Goal: Task Accomplishment & Management: Manage account settings

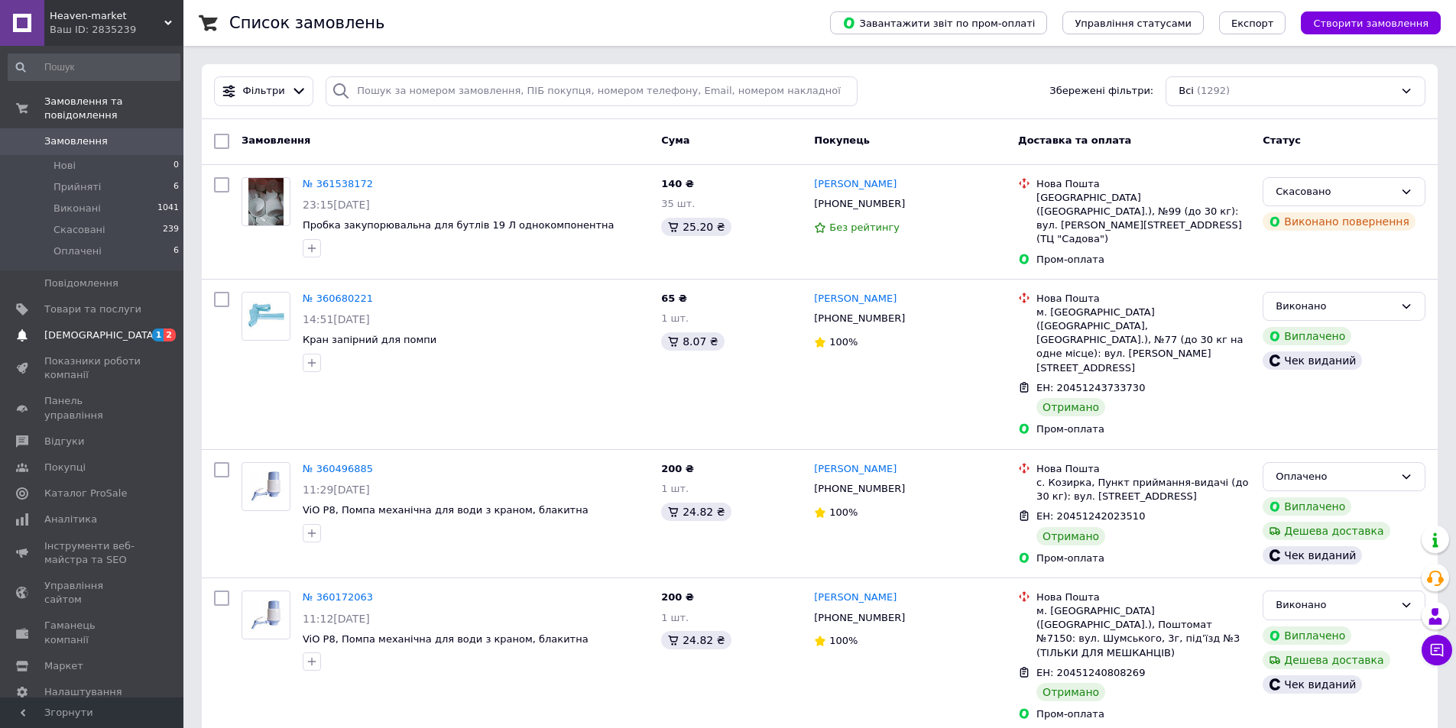
click at [86, 329] on span "[DEMOGRAPHIC_DATA]" at bounding box center [100, 336] width 113 height 14
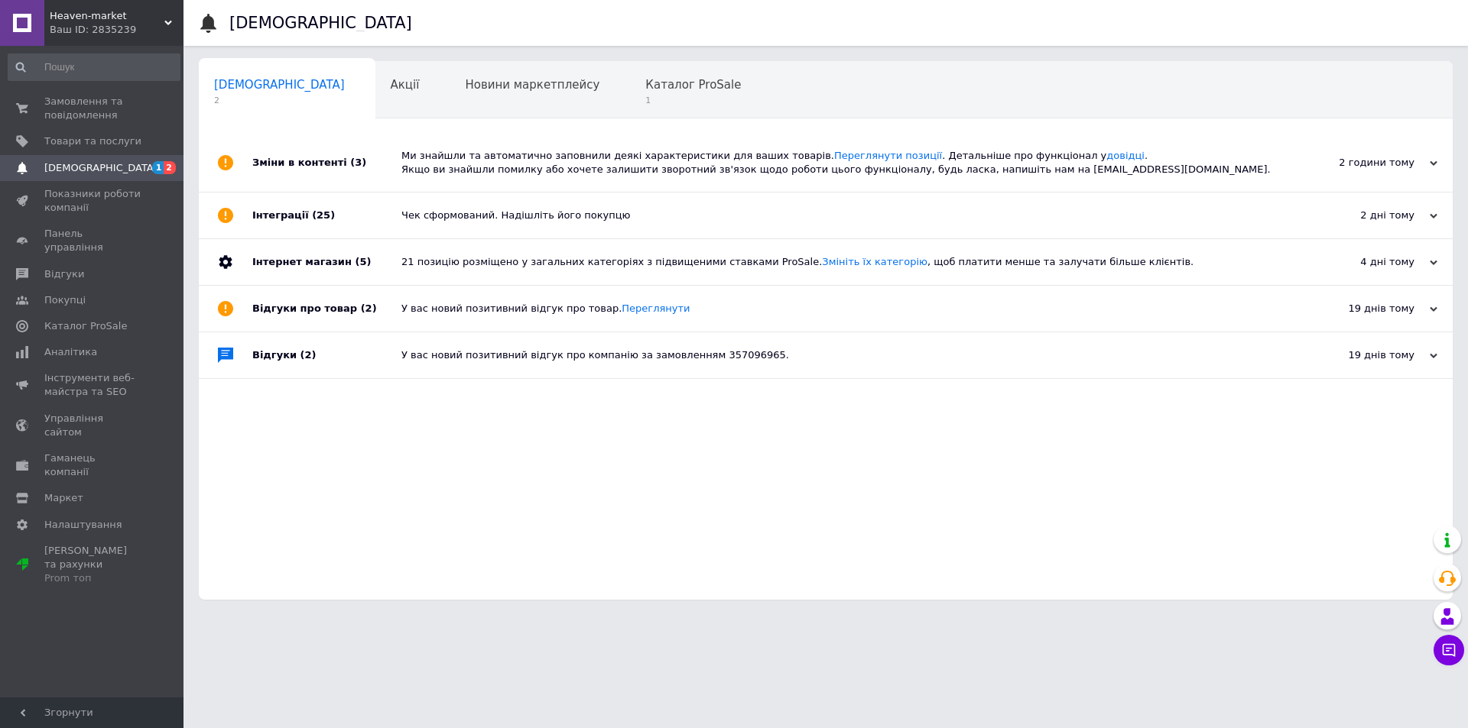
click at [251, 80] on span "[DEMOGRAPHIC_DATA]" at bounding box center [279, 85] width 131 height 14
click at [137, 177] on link "[DEMOGRAPHIC_DATA] 1 2" at bounding box center [94, 168] width 188 height 26
click at [82, 147] on span "Товари та послуги" at bounding box center [92, 142] width 97 height 14
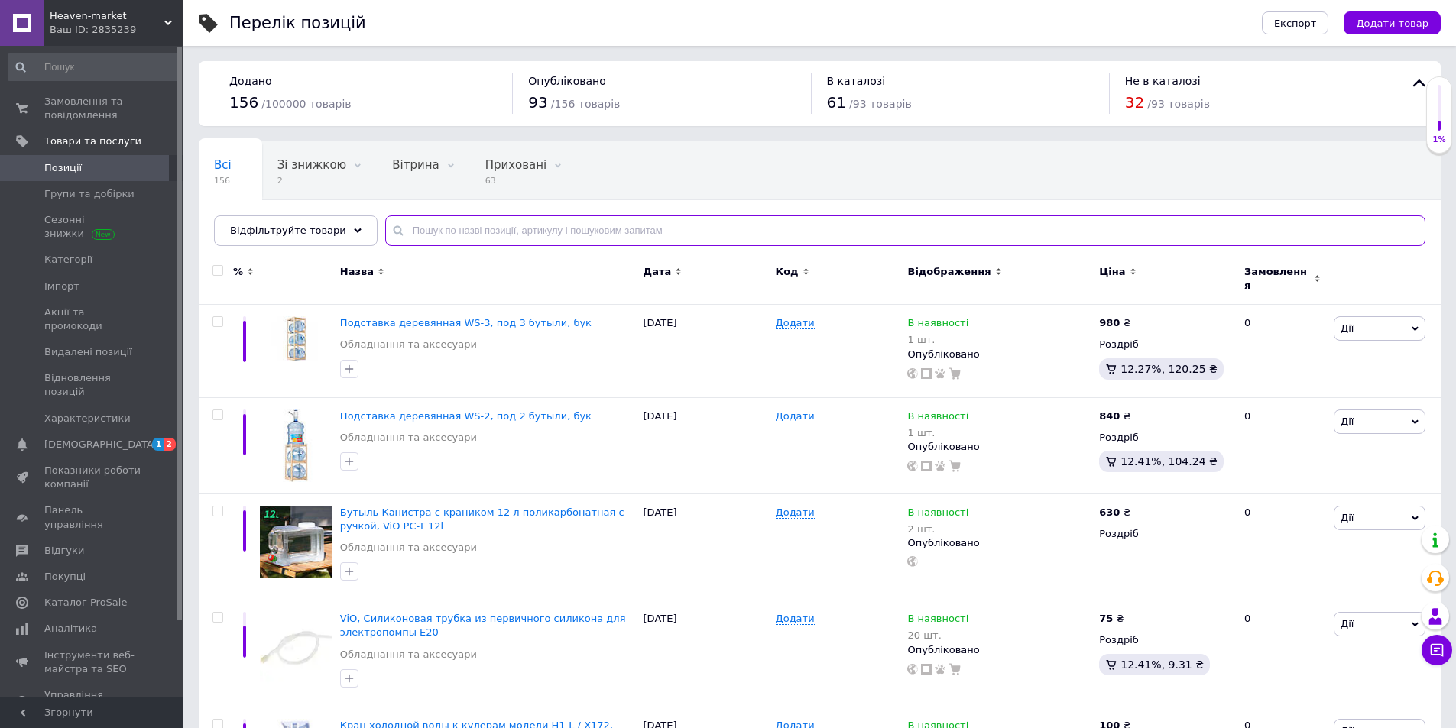
click at [433, 238] on input "text" at bounding box center [905, 231] width 1040 height 31
click at [113, 135] on span "Товари та послуги" at bounding box center [92, 142] width 97 height 14
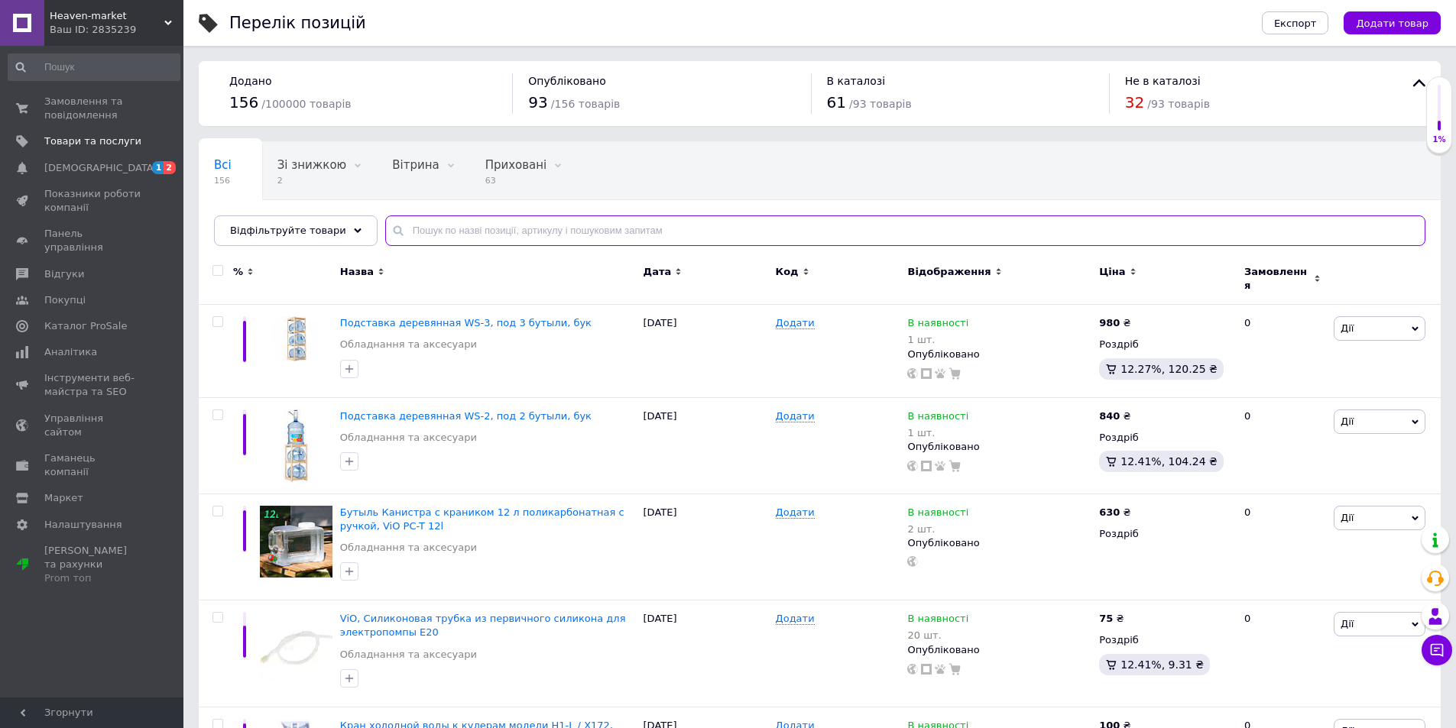
click at [389, 235] on input "text" at bounding box center [905, 231] width 1040 height 31
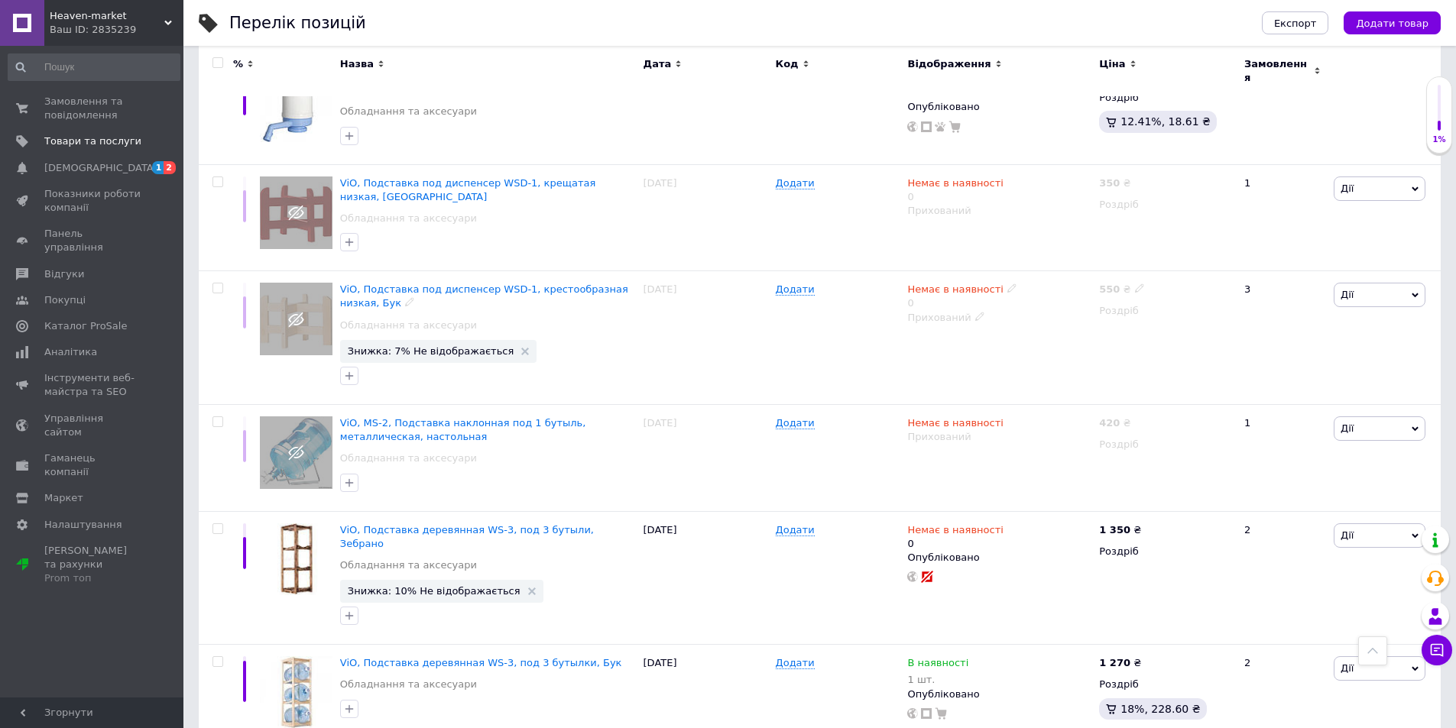
scroll to position [76, 0]
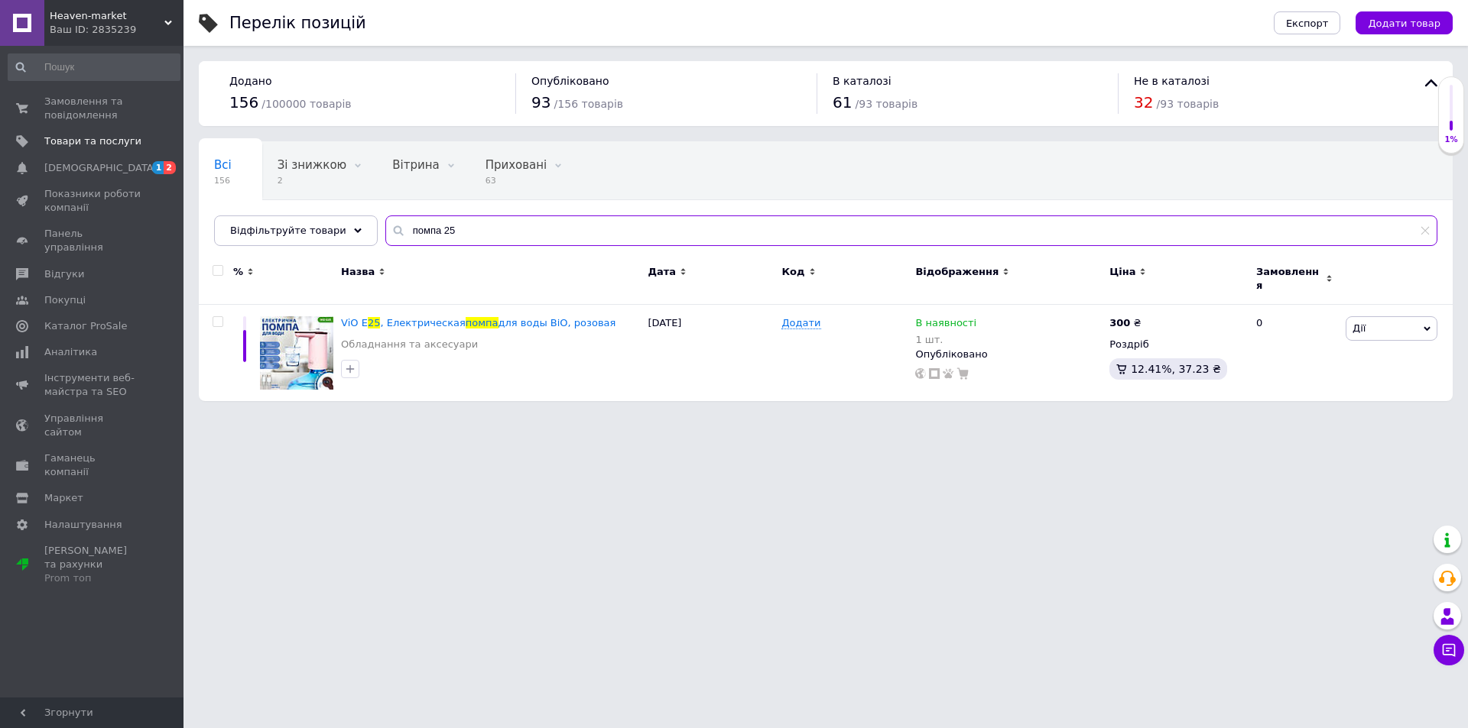
drag, startPoint x: 446, startPoint y: 233, endPoint x: 388, endPoint y: 231, distance: 58.1
click at [388, 231] on input "помпа 25" at bounding box center [911, 231] width 1052 height 31
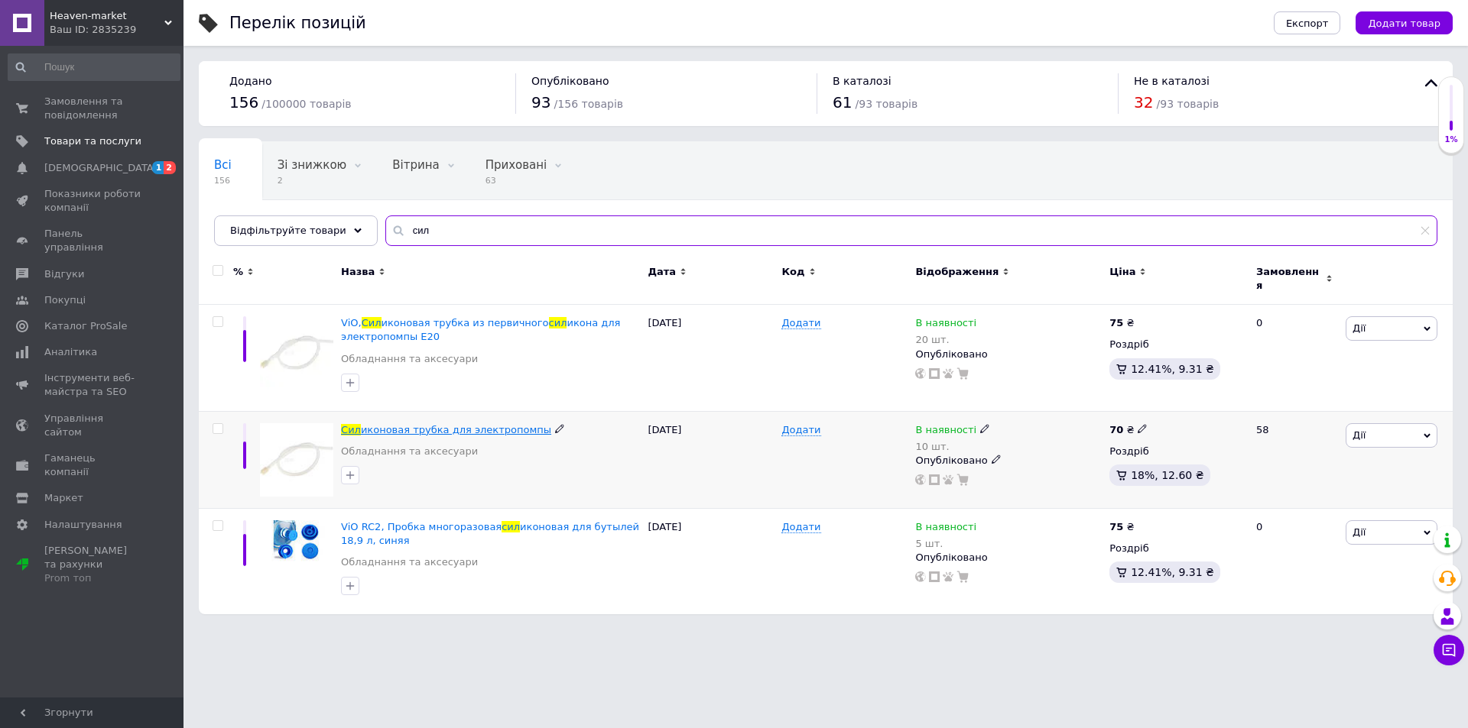
type input "сил"
click at [425, 424] on span "иконовая трубка для электропомпы" at bounding box center [456, 429] width 190 height 11
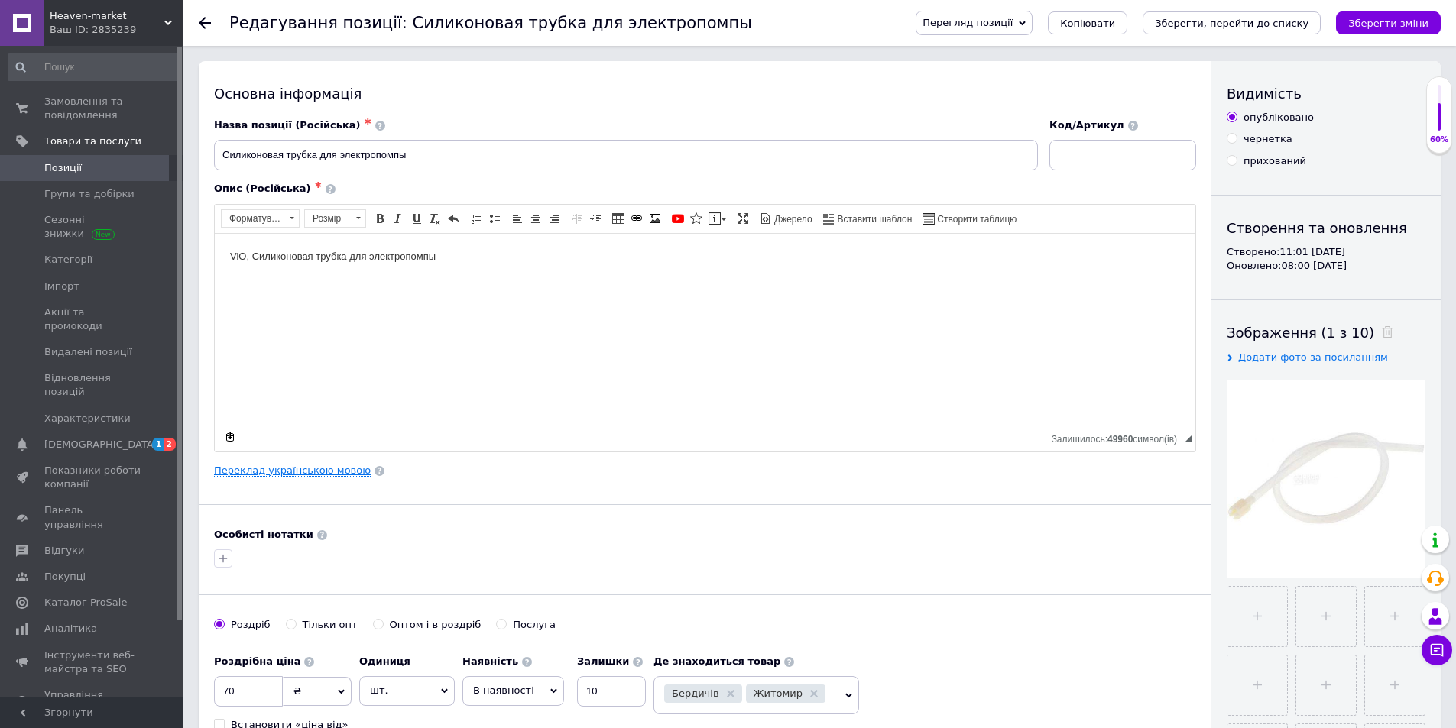
click at [324, 472] on link "Переклад українською мовою" at bounding box center [292, 471] width 157 height 12
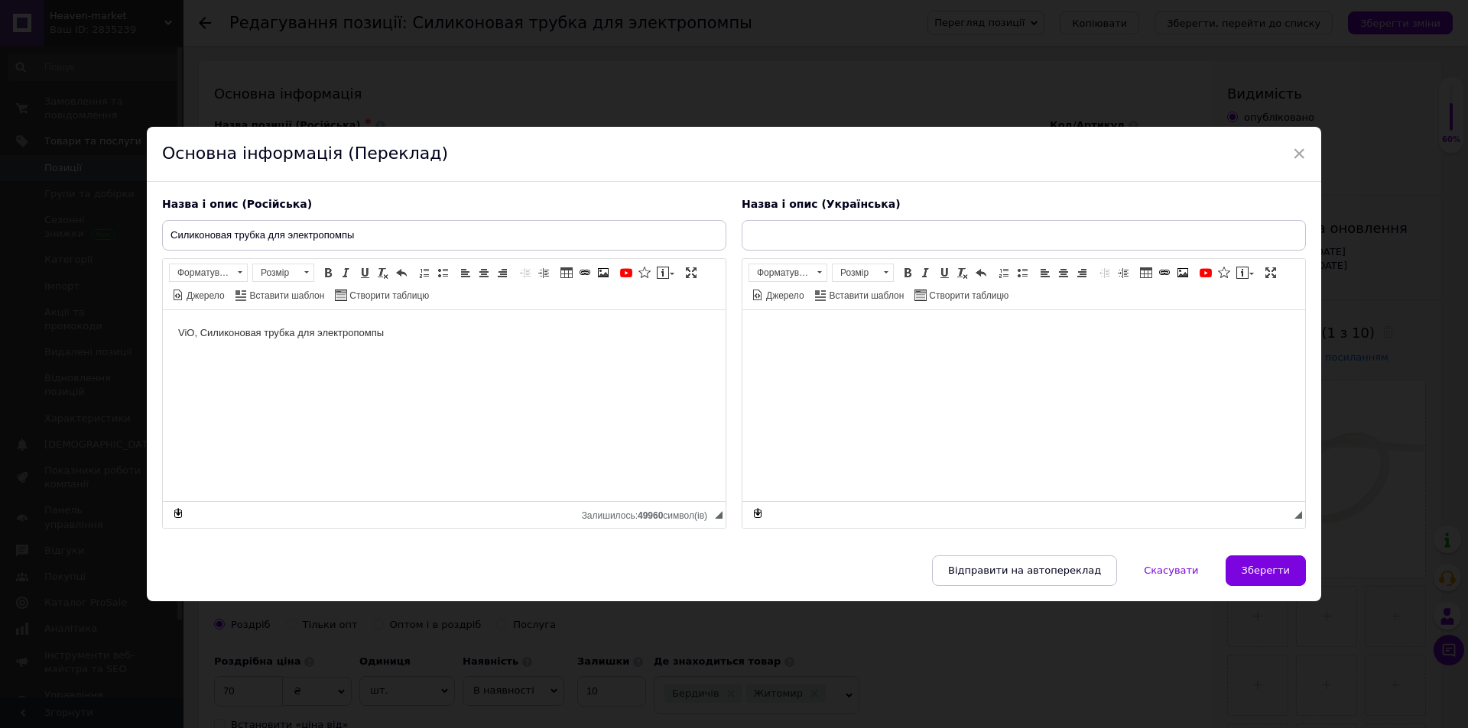
type input "Силіконова трубка для електропомпи"
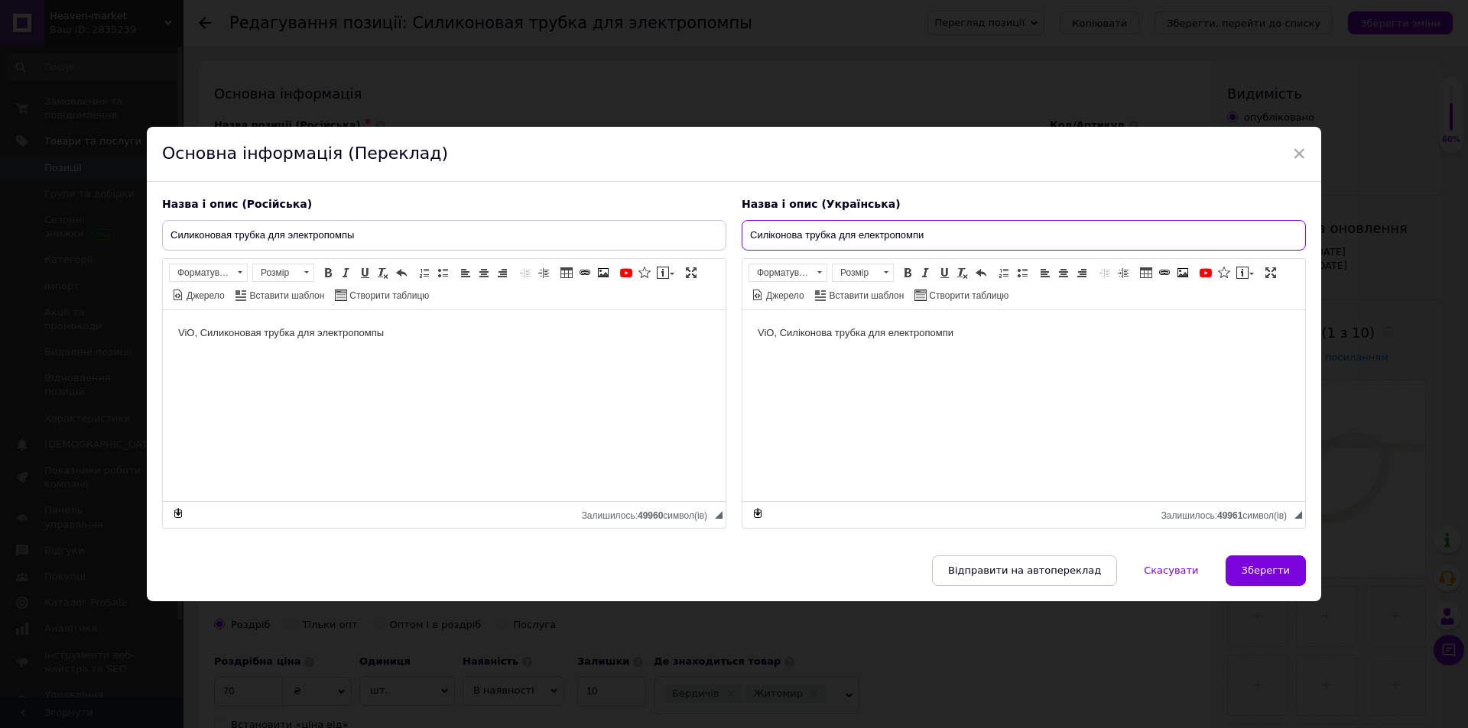
drag, startPoint x: 922, startPoint y: 235, endPoint x: 749, endPoint y: 235, distance: 172.8
click at [749, 235] on input "Силіконова трубка для електропомпи" at bounding box center [1023, 235] width 564 height 31
click at [1246, 569] on span "Зберегти" at bounding box center [1265, 570] width 48 height 11
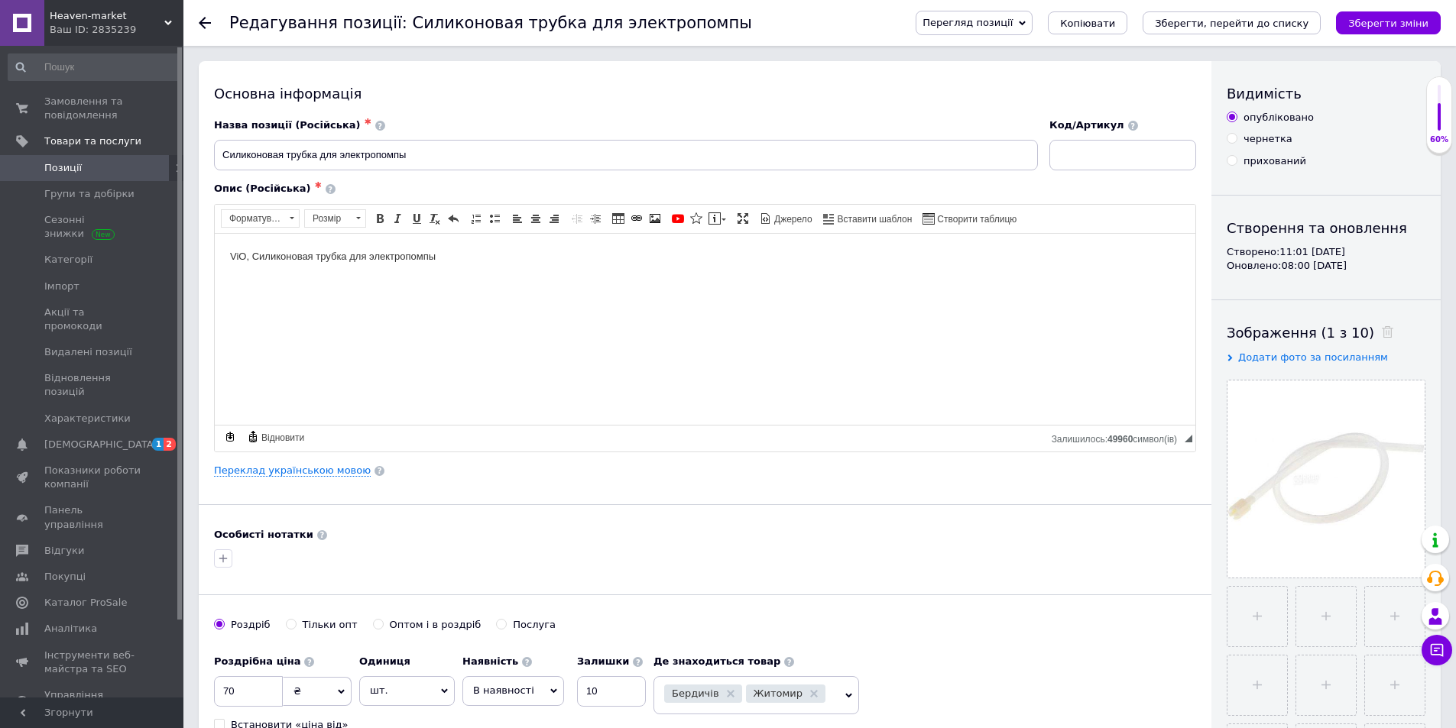
click at [200, 22] on use at bounding box center [205, 23] width 12 height 12
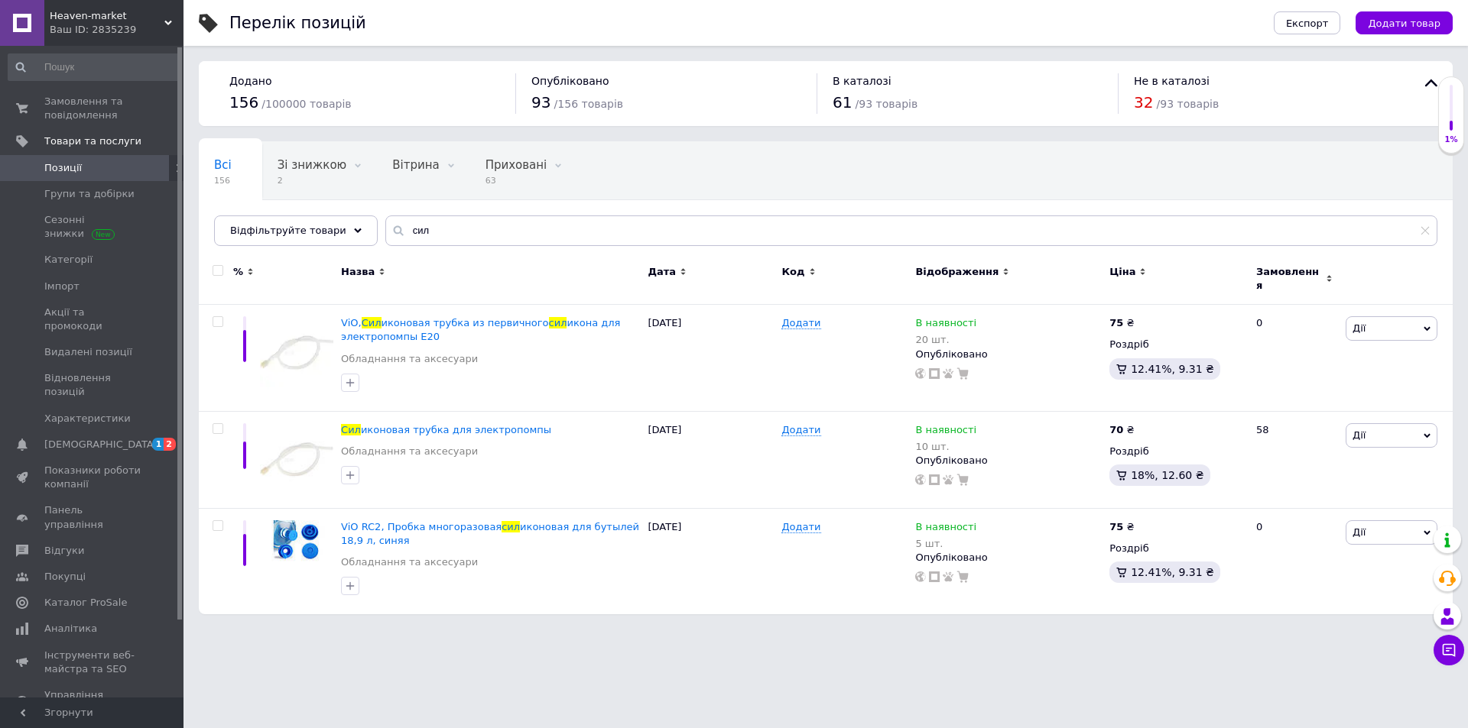
click at [1150, 105] on span "32" at bounding box center [1143, 102] width 19 height 18
click at [1146, 105] on span "32" at bounding box center [1143, 102] width 19 height 18
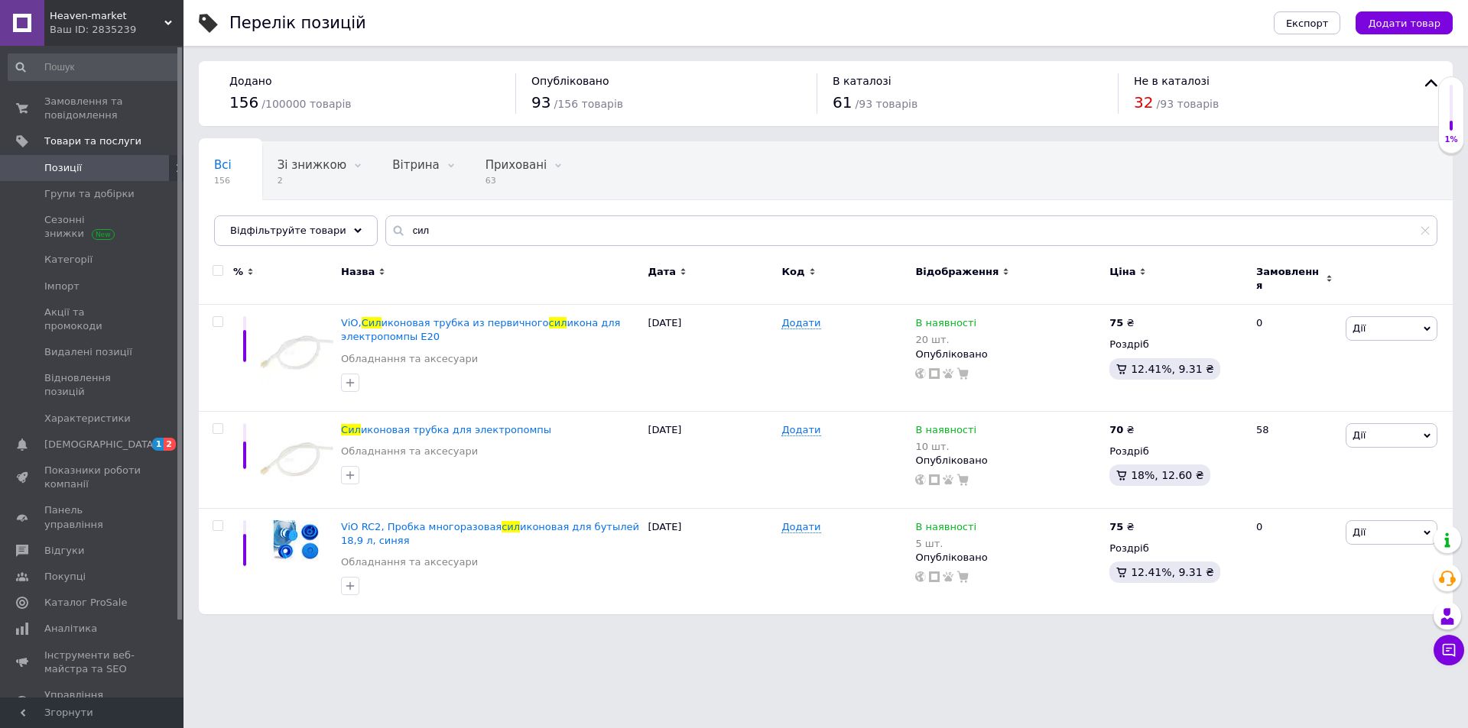
click at [1165, 81] on span "Не в каталозі" at bounding box center [1172, 81] width 76 height 12
click at [77, 504] on span "Панель управління" at bounding box center [92, 518] width 97 height 28
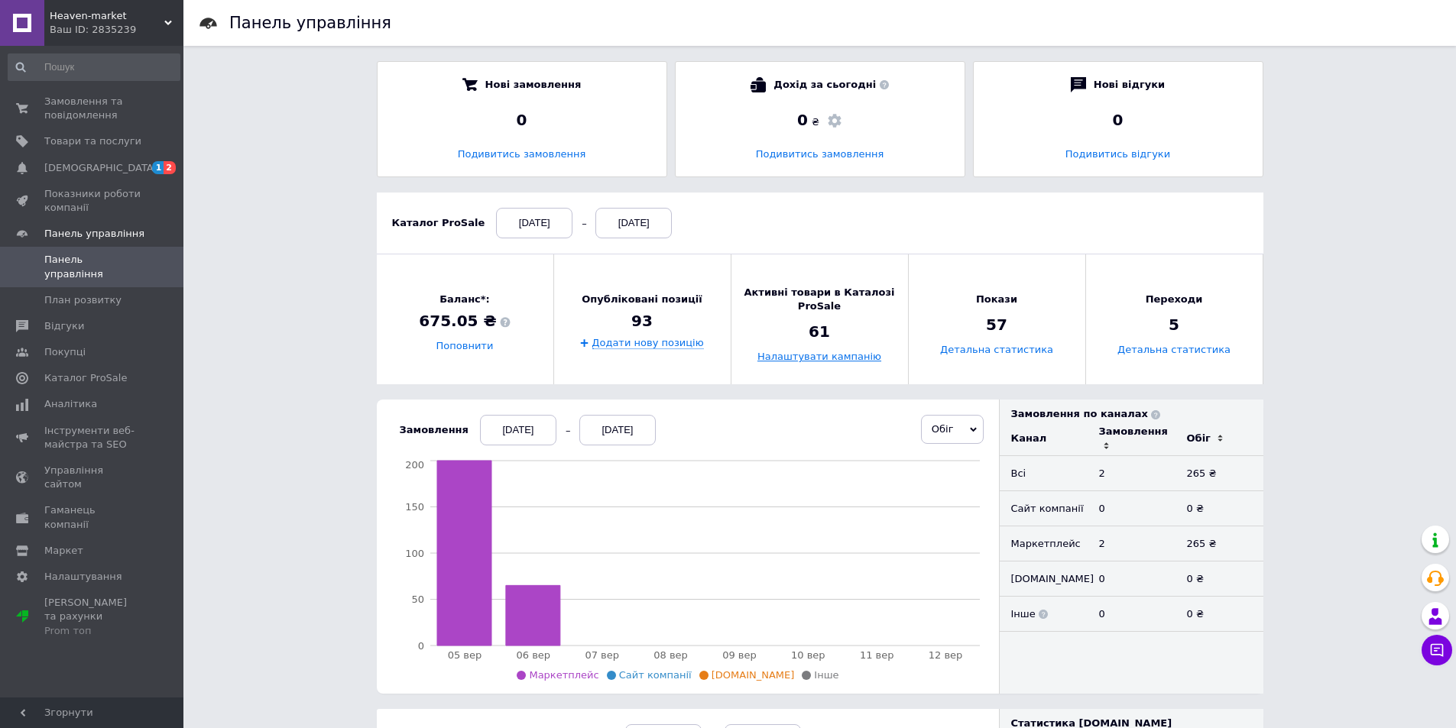
click at [851, 355] on link "Налаштувати кампанію" at bounding box center [820, 357] width 124 height 11
